Goal: Task Accomplishment & Management: Use online tool/utility

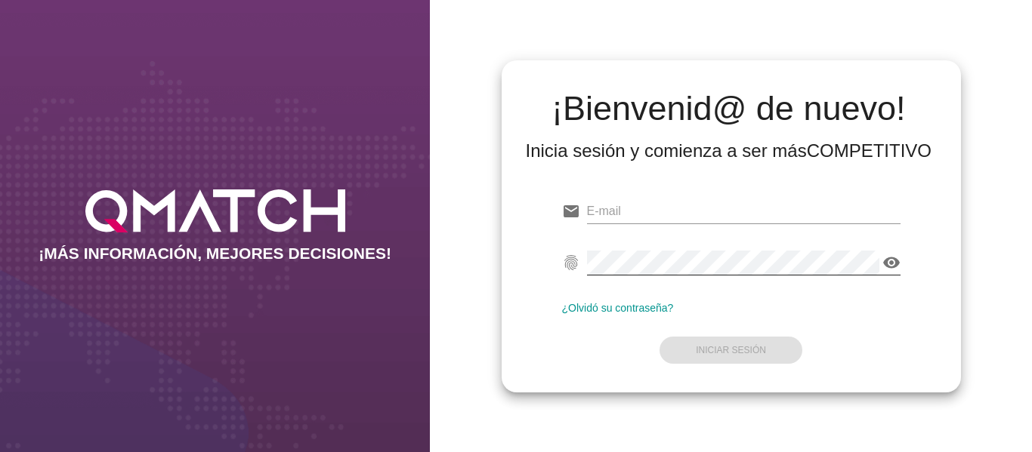
type input "[PERSON_NAME][EMAIL_ADDRESS][PERSON_NAME][DOMAIN_NAME]"
click at [897, 267] on icon "visibility" at bounding box center [891, 263] width 18 height 18
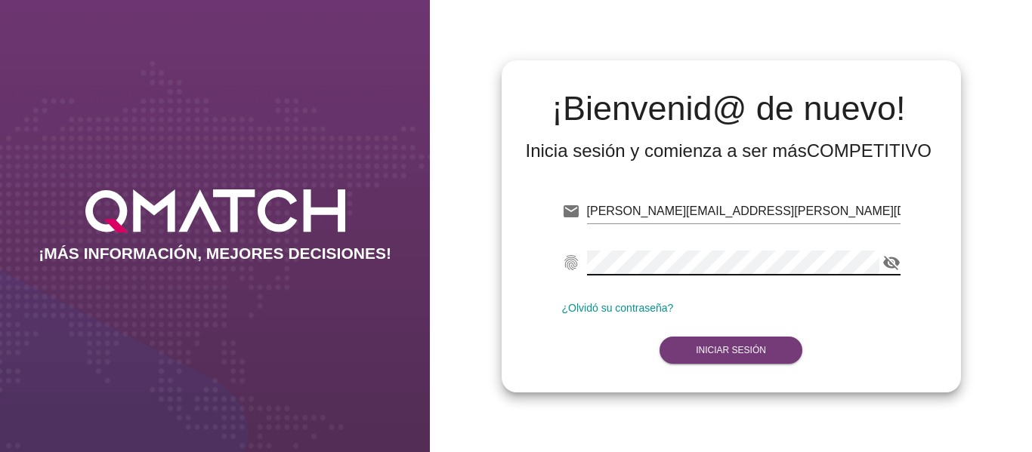
click at [760, 358] on button "Iniciar Sesión" at bounding box center [730, 350] width 143 height 27
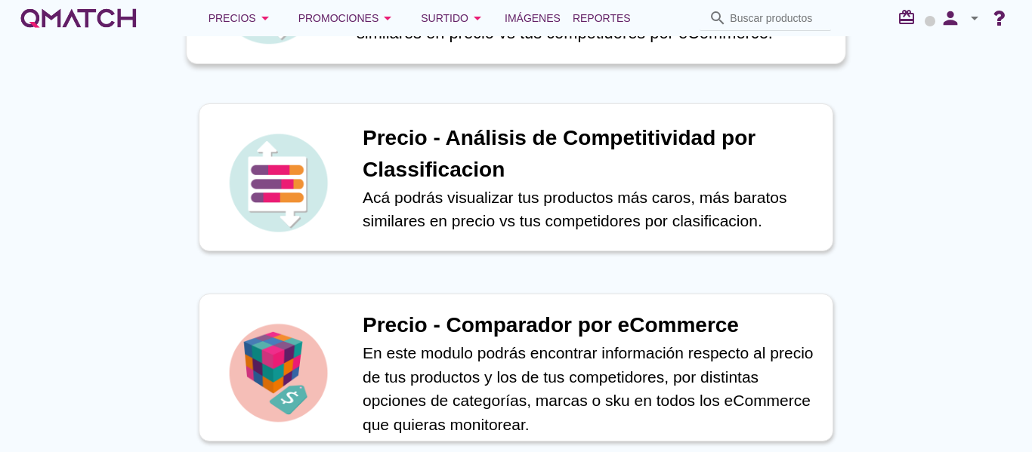
scroll to position [76, 0]
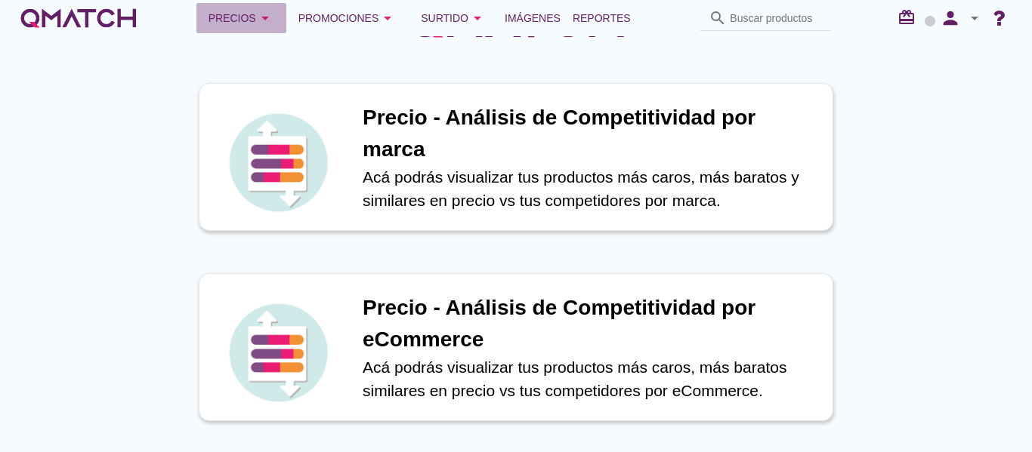
click at [247, 13] on div "Precios arrow_drop_down" at bounding box center [241, 18] width 66 height 18
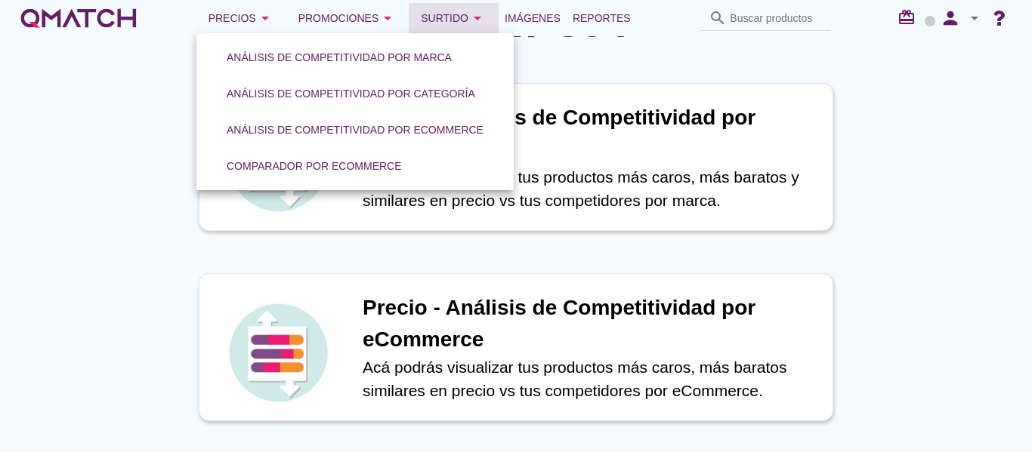
click at [461, 14] on div "Surtido arrow_drop_down" at bounding box center [454, 18] width 66 height 18
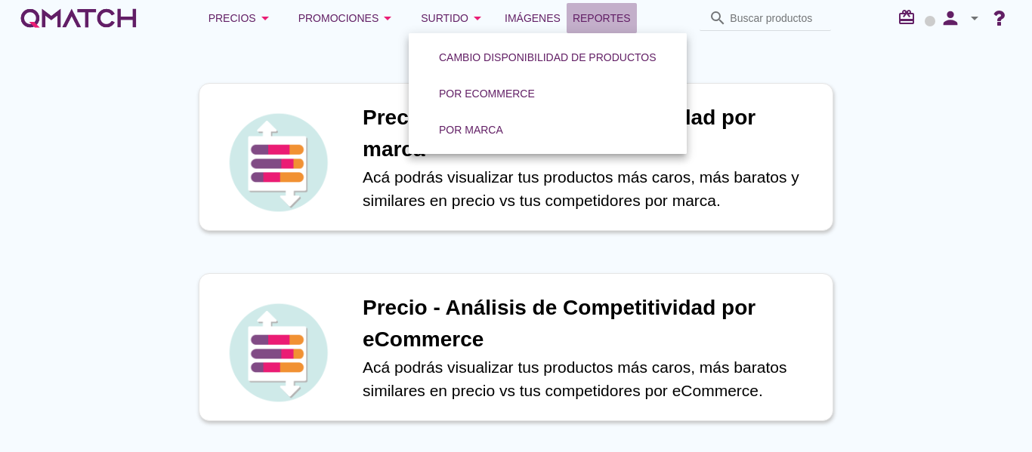
click at [612, 21] on span "Reportes" at bounding box center [601, 18] width 58 height 18
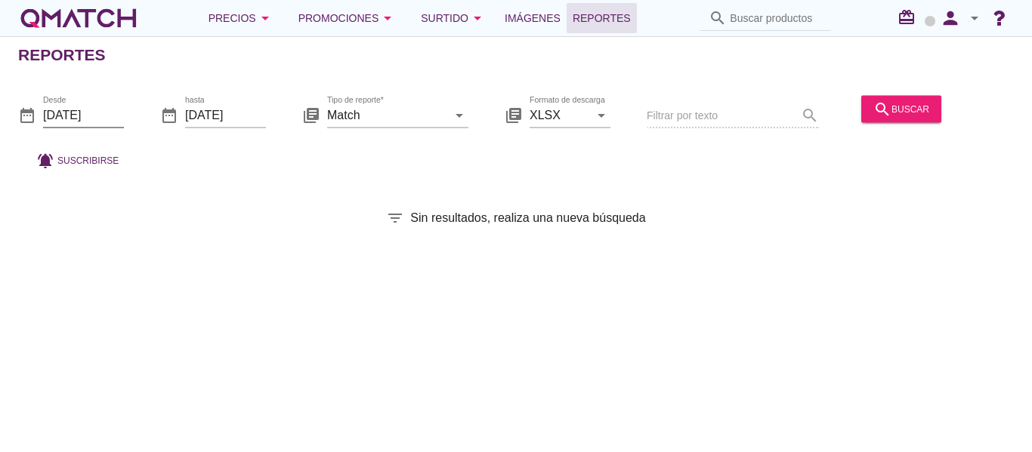
click at [62, 106] on input "[DATE]" at bounding box center [83, 115] width 81 height 24
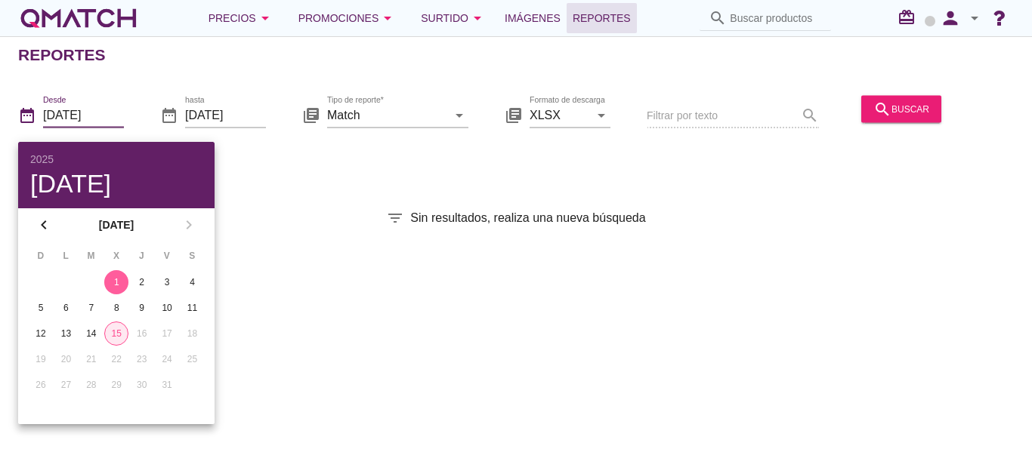
click at [119, 332] on div "15" at bounding box center [116, 334] width 23 height 14
type input "[DATE]"
click at [256, 126] on input "[DATE]" at bounding box center [225, 115] width 81 height 24
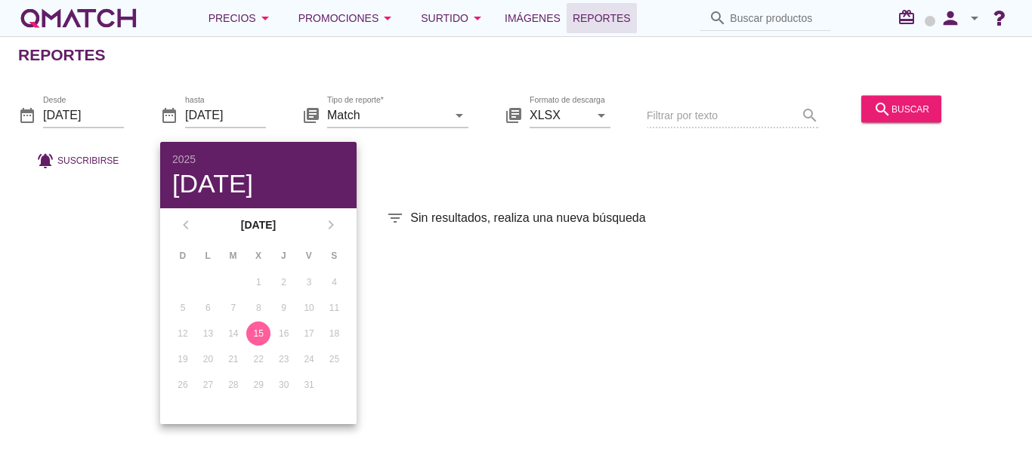
click at [265, 339] on div "15" at bounding box center [258, 334] width 24 height 14
click at [258, 336] on div "15" at bounding box center [258, 334] width 24 height 14
click at [432, 111] on input "Match" at bounding box center [387, 115] width 120 height 24
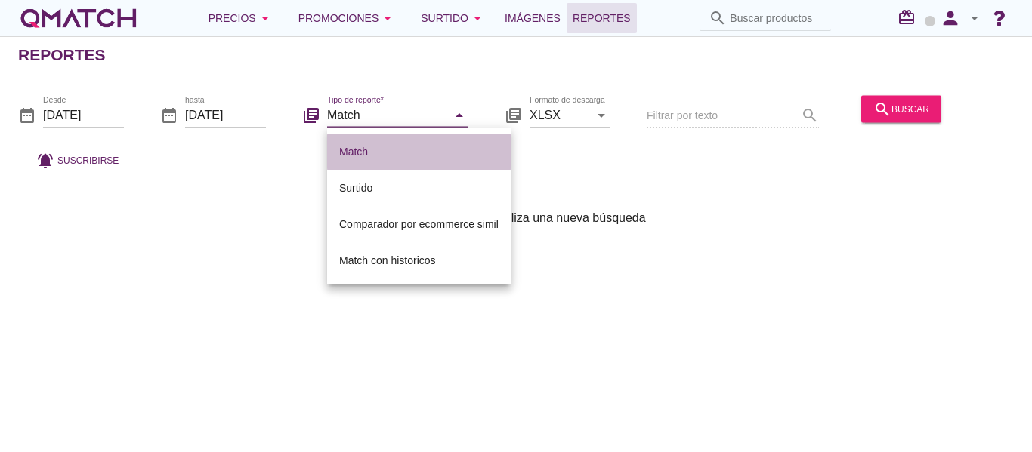
click at [358, 147] on div "Match" at bounding box center [418, 152] width 159 height 18
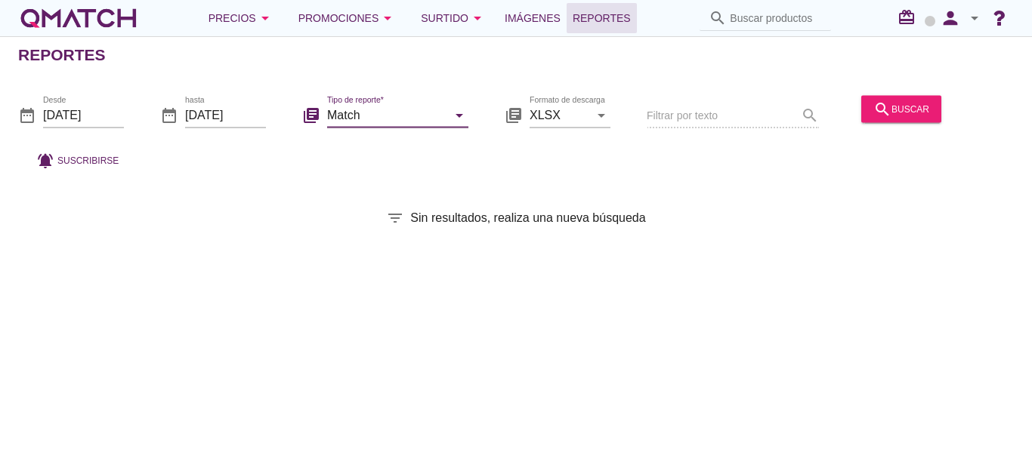
click at [728, 106] on div "Filtrar por texto search" at bounding box center [732, 116] width 172 height 51
click at [708, 121] on div "Filtrar por texto search" at bounding box center [732, 116] width 172 height 51
click at [807, 114] on div "Filtrar por texto search" at bounding box center [732, 116] width 172 height 51
click at [910, 111] on div "search buscar" at bounding box center [901, 109] width 56 height 18
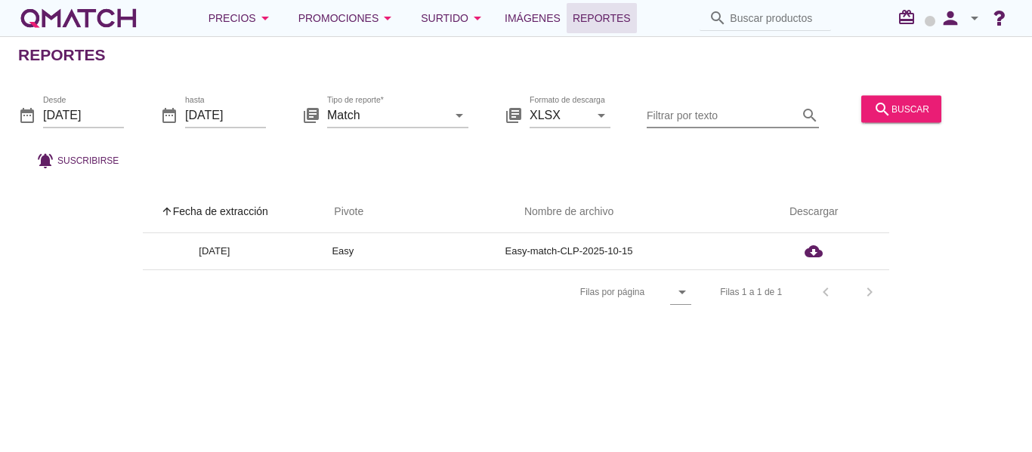
click at [677, 119] on input "Filtrar por texto" at bounding box center [721, 115] width 151 height 24
type input "e"
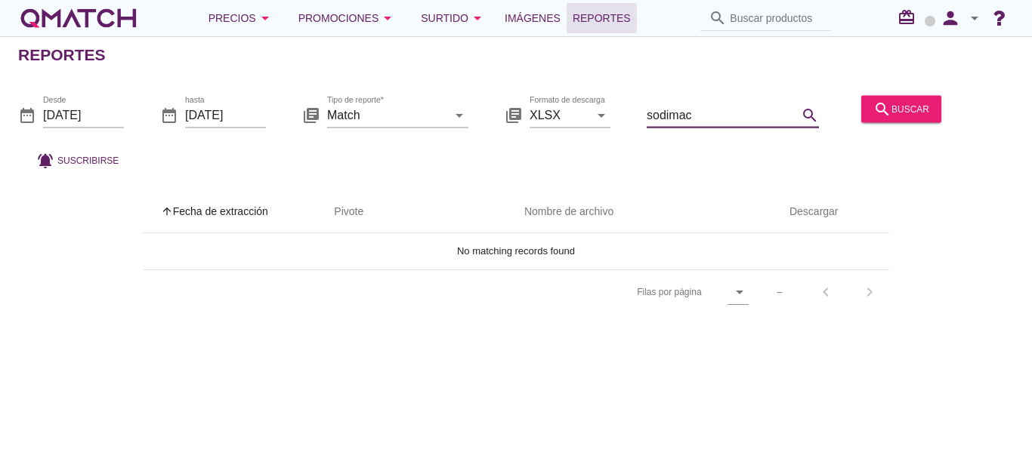
click at [803, 117] on icon "search" at bounding box center [810, 115] width 18 height 18
type input "sodimac"
click at [889, 110] on div "search buscar" at bounding box center [901, 109] width 56 height 18
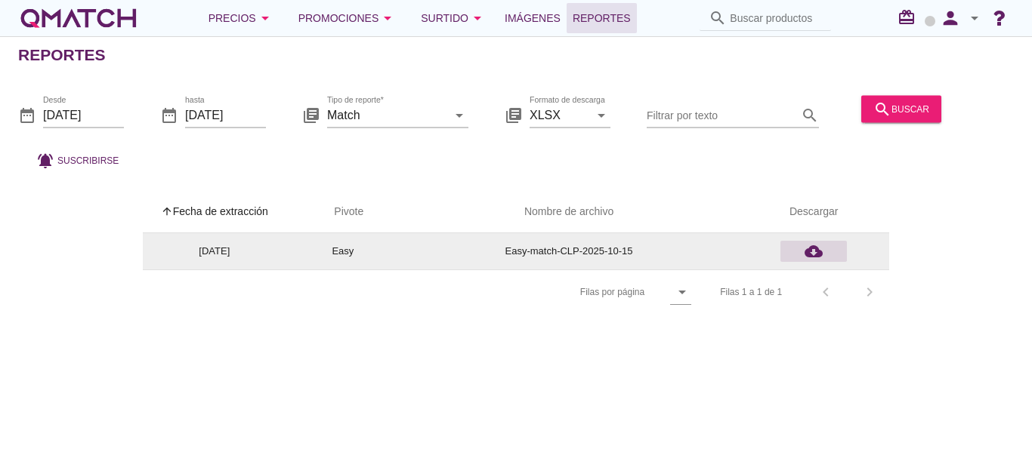
click at [816, 255] on icon "cloud_download" at bounding box center [813, 251] width 18 height 18
